Goal: Transaction & Acquisition: Purchase product/service

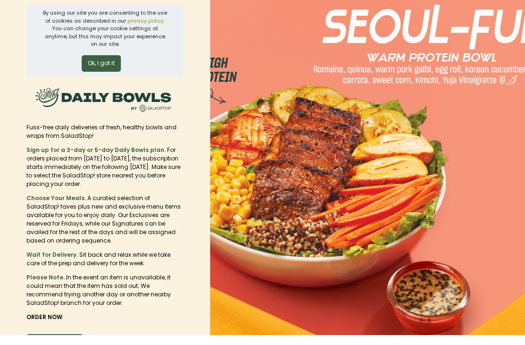
scroll to position [27, 0]
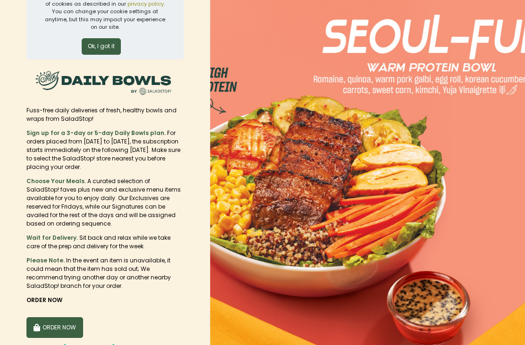
click at [64, 318] on button "ORDER NOW" at bounding box center [54, 328] width 57 height 21
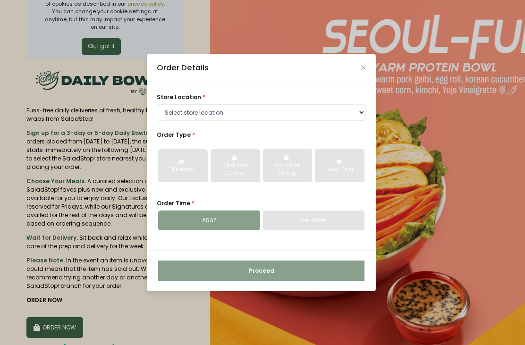
click at [315, 121] on select "Select store location [GEOGRAPHIC_DATA] [PERSON_NAME][GEOGRAPHIC_DATA] [GEOGRAP…" at bounding box center [261, 112] width 209 height 17
select select "6216e2b1a1873057bf702acb"
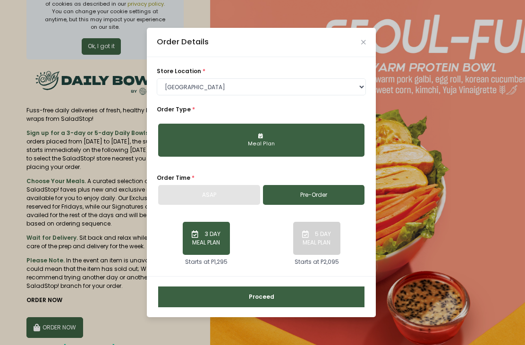
click at [321, 150] on button "Meal Plan" at bounding box center [261, 140] width 206 height 33
click at [343, 153] on button "Meal Plan" at bounding box center [261, 140] width 206 height 33
click at [326, 148] on div "Meal Plan" at bounding box center [261, 144] width 194 height 8
click at [319, 148] on div "Meal Plan" at bounding box center [261, 144] width 194 height 8
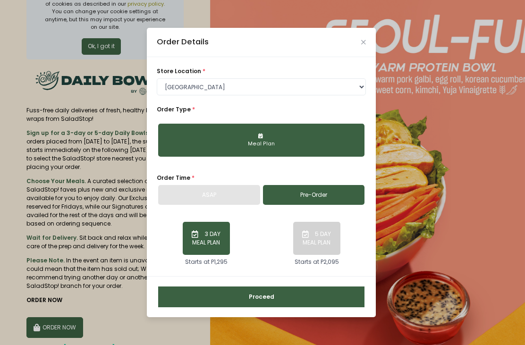
click at [278, 157] on button "Meal Plan" at bounding box center [261, 140] width 206 height 33
click at [250, 155] on button "Meal Plan" at bounding box center [261, 140] width 206 height 33
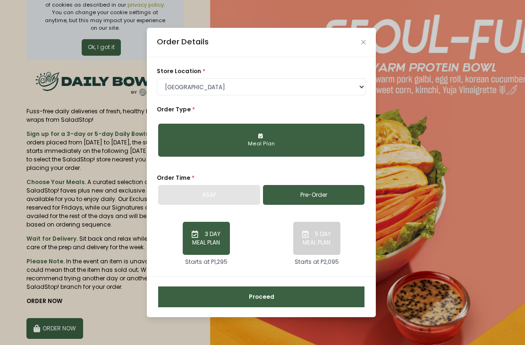
click at [218, 250] on button "3 DAY MEAL PLAN" at bounding box center [206, 238] width 47 height 33
click at [210, 255] on button "3 DAY MEAL PLAN" at bounding box center [206, 238] width 47 height 33
click at [321, 205] on link "Pre-Order" at bounding box center [314, 195] width 102 height 20
click at [303, 157] on button "Meal Plan" at bounding box center [261, 140] width 206 height 33
click at [210, 255] on button "3 DAY MEAL PLAN" at bounding box center [206, 238] width 47 height 33
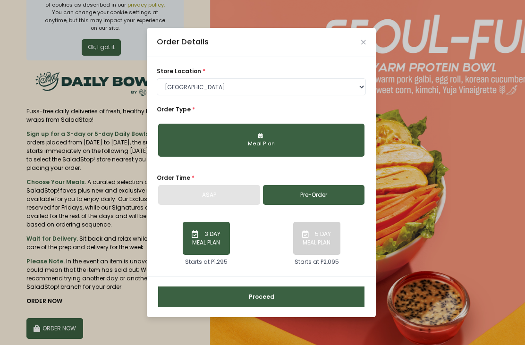
click at [238, 308] on button "Proceed" at bounding box center [261, 297] width 206 height 21
